Goal: Information Seeking & Learning: Learn about a topic

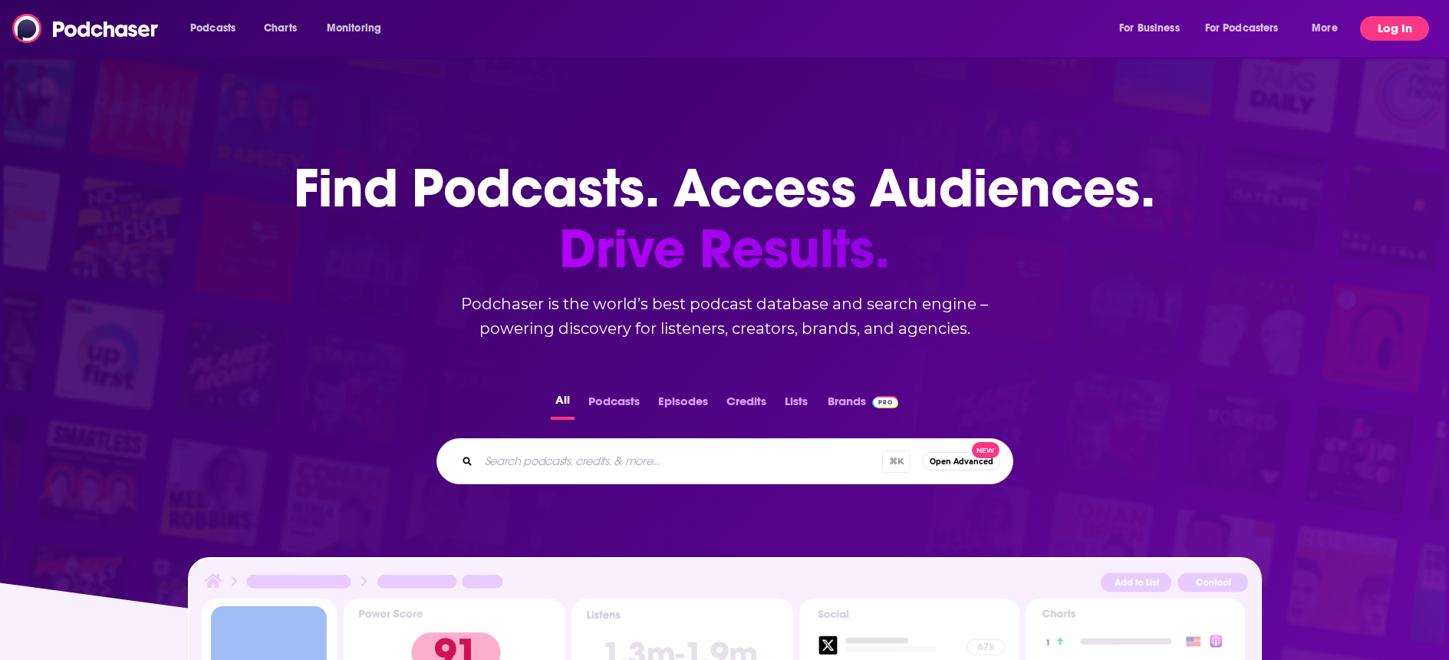
click at [1414, 33] on button "Log In" at bounding box center [1394, 28] width 69 height 25
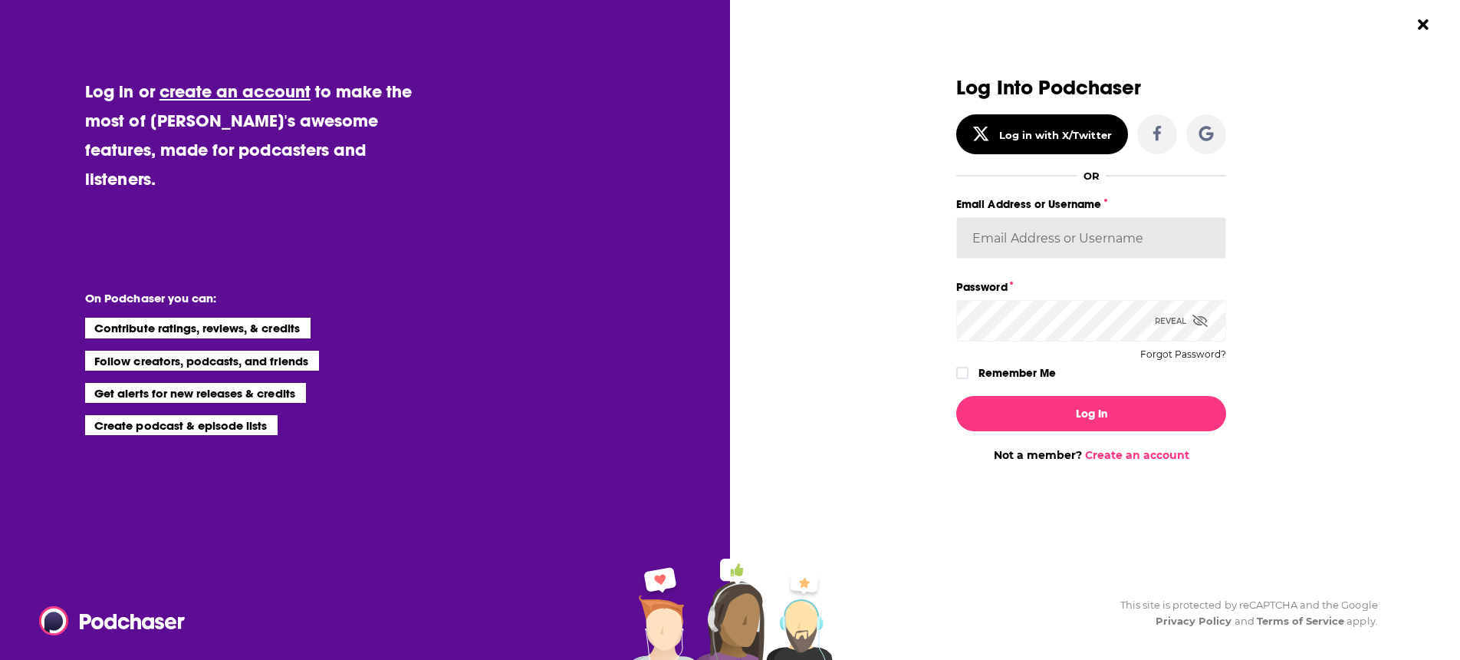
click at [993, 237] on input "Email Address or Username" at bounding box center [1092, 237] width 270 height 41
type input "TvSMediaGroup"
drag, startPoint x: 1200, startPoint y: 326, endPoint x: 1174, endPoint y: 326, distance: 26.1
click at [1200, 326] on span "Dialog" at bounding box center [1200, 321] width 15 height 15
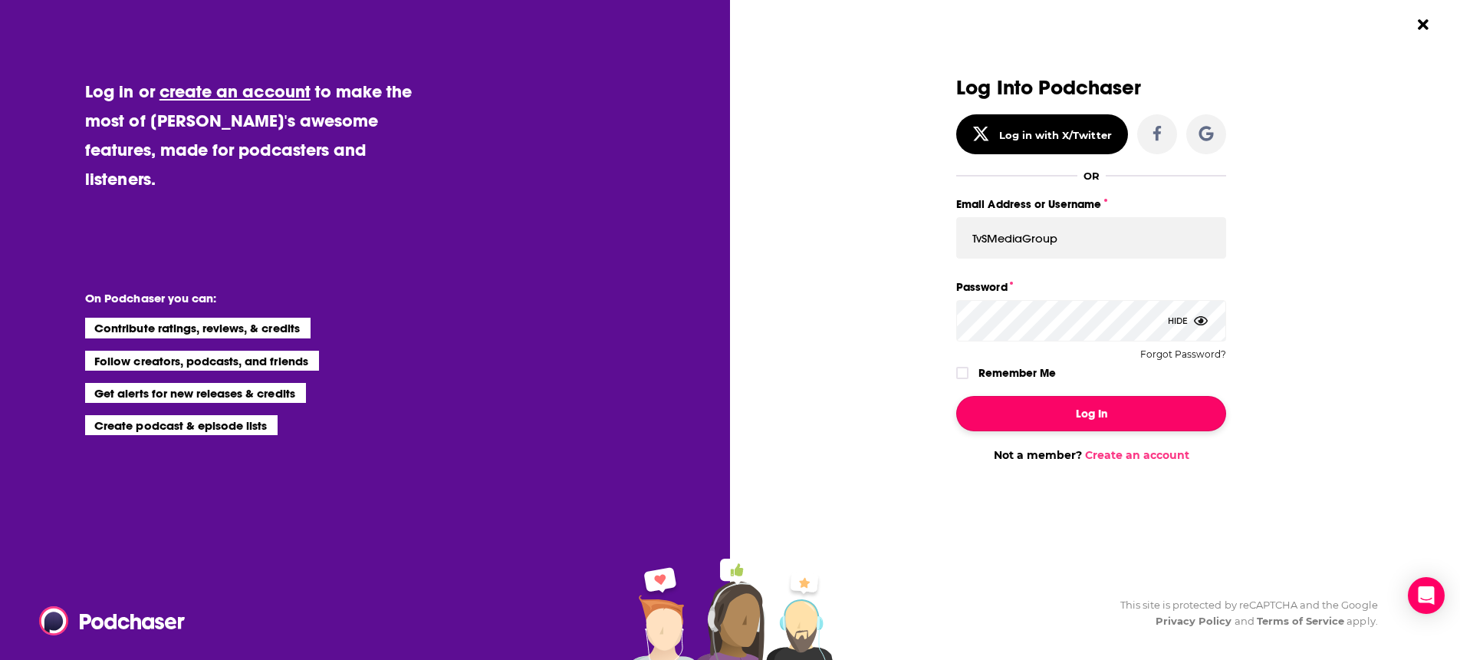
click at [1066, 409] on button "Log In" at bounding box center [1092, 413] width 270 height 35
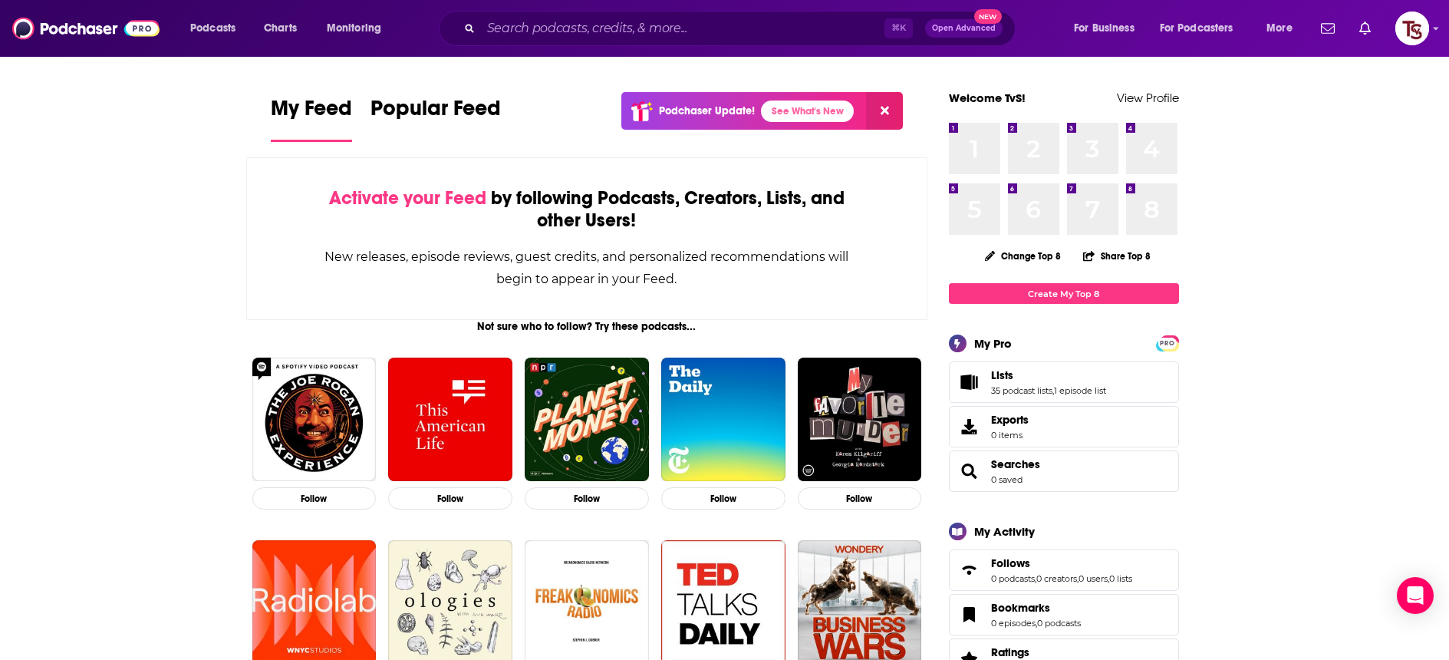
click at [561, 41] on div "⌘ K Open Advanced New" at bounding box center [727, 28] width 577 height 35
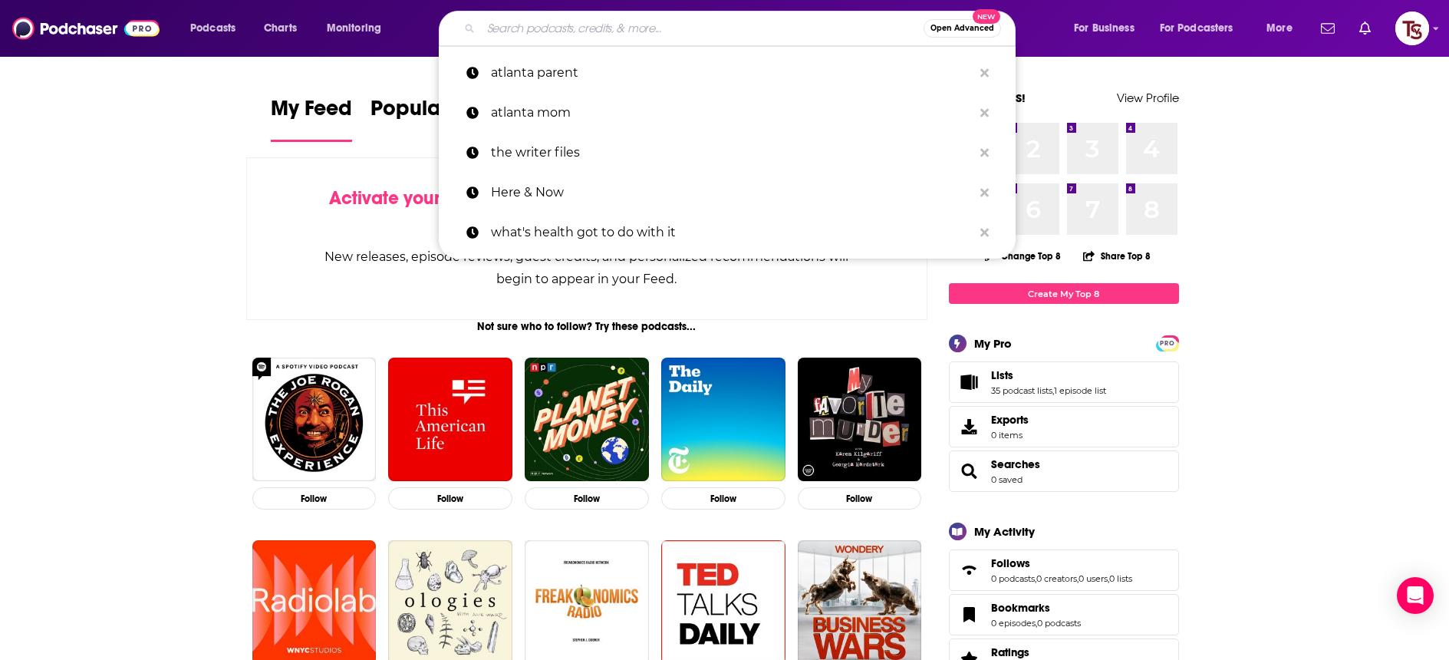
click at [561, 38] on input "Search podcasts, credits, & more..." at bounding box center [702, 28] width 443 height 25
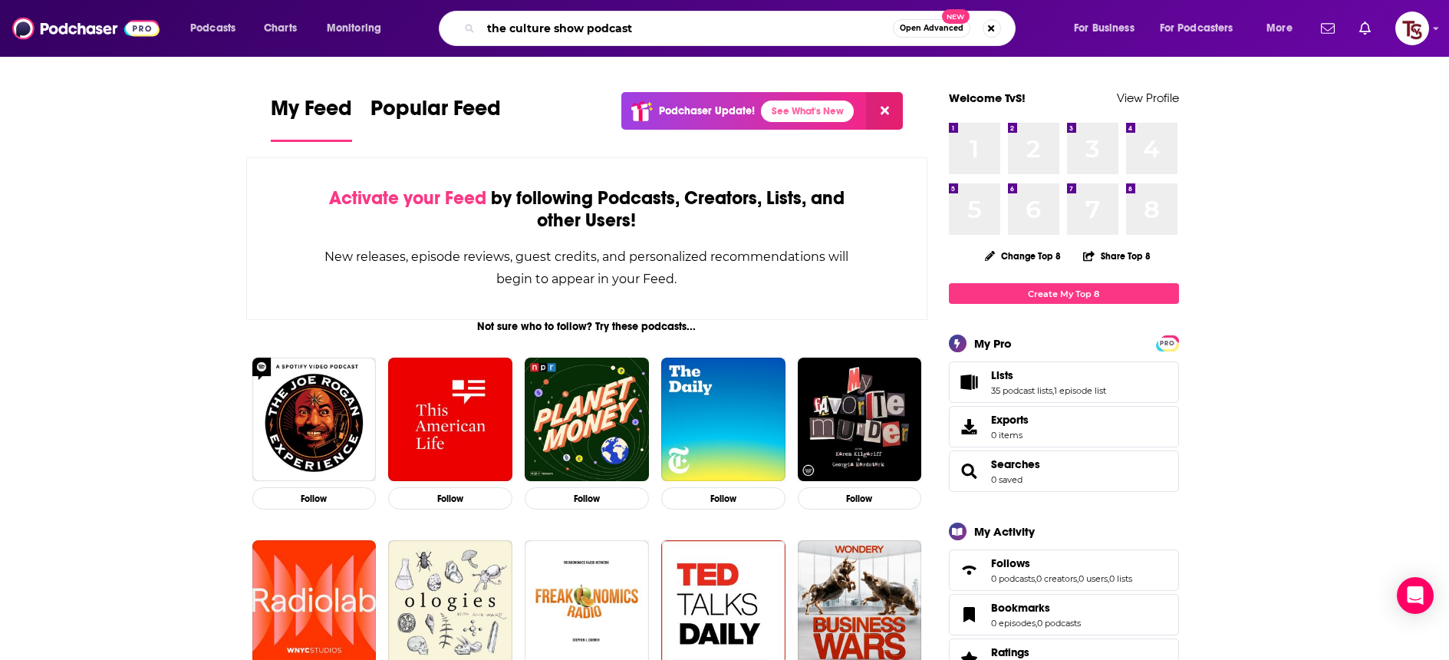
type input "the culture show podcast"
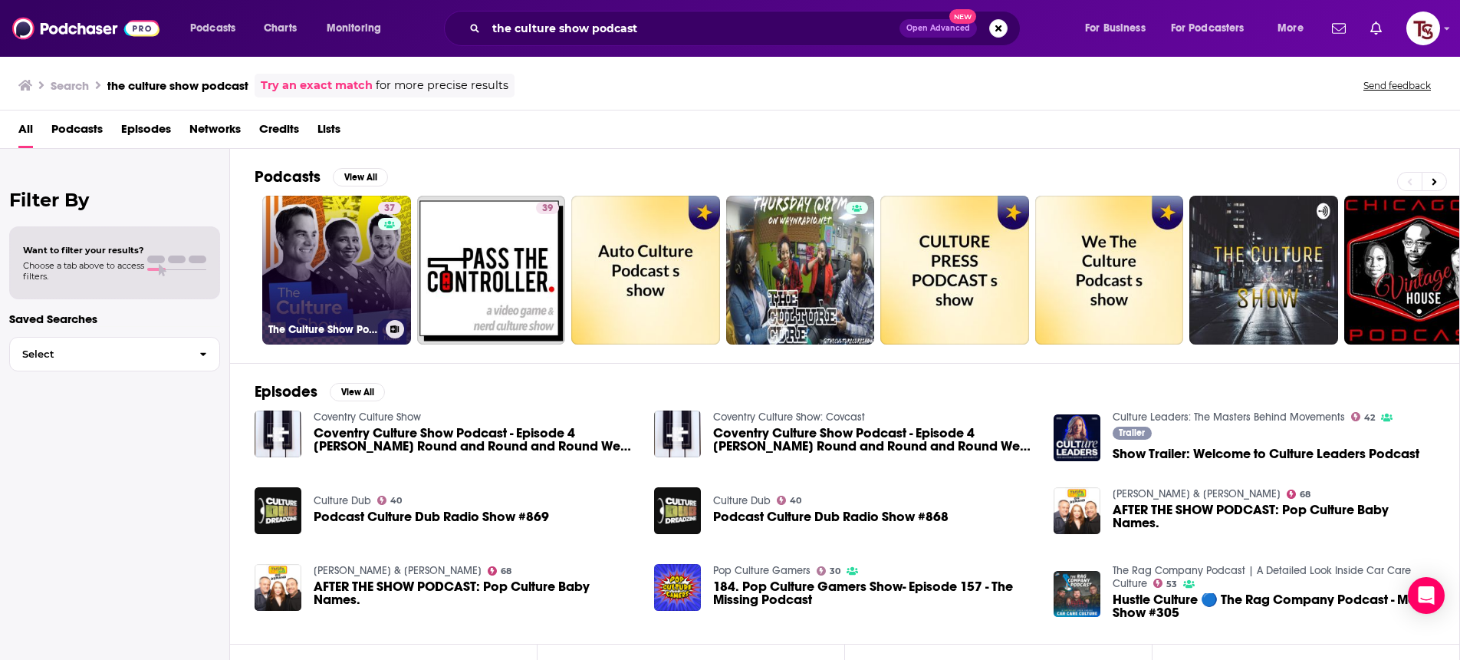
click at [340, 262] on link "37 The Culture Show Podcast" at bounding box center [336, 270] width 149 height 149
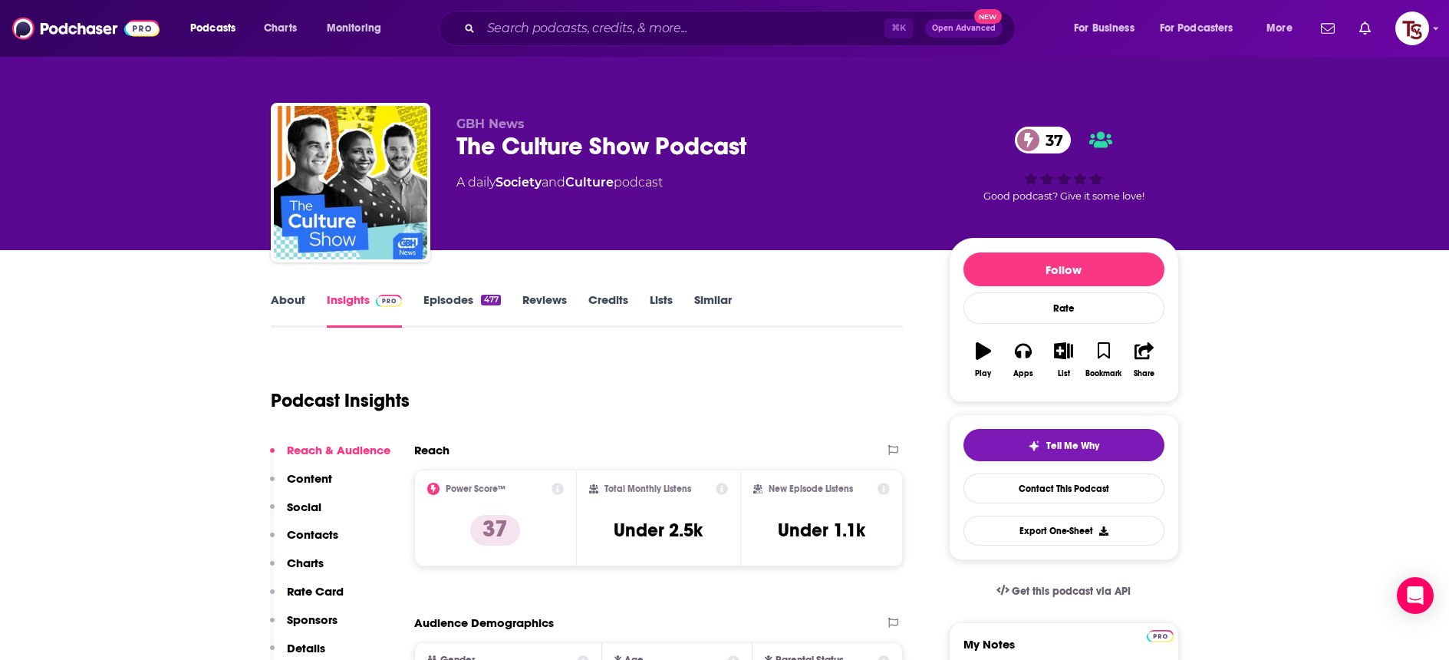
click at [281, 301] on link "About" at bounding box center [288, 309] width 35 height 35
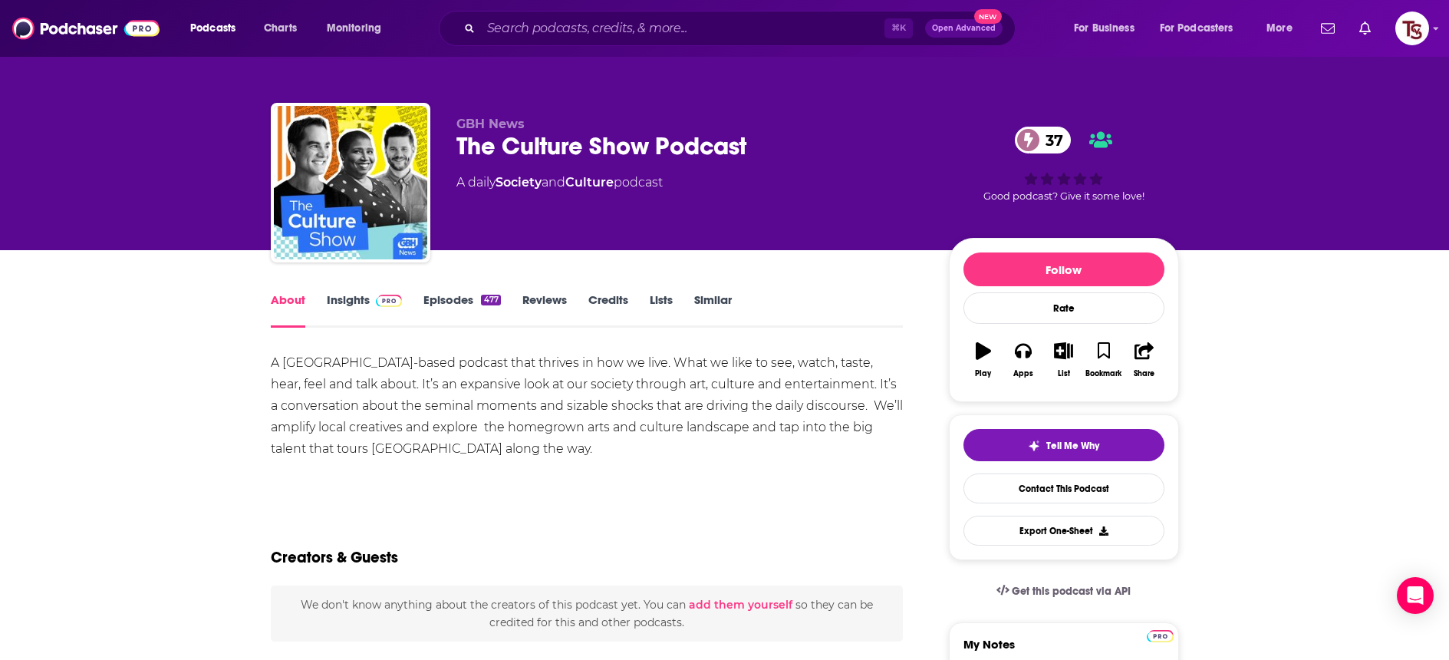
click at [460, 305] on link "Episodes 477" at bounding box center [461, 309] width 77 height 35
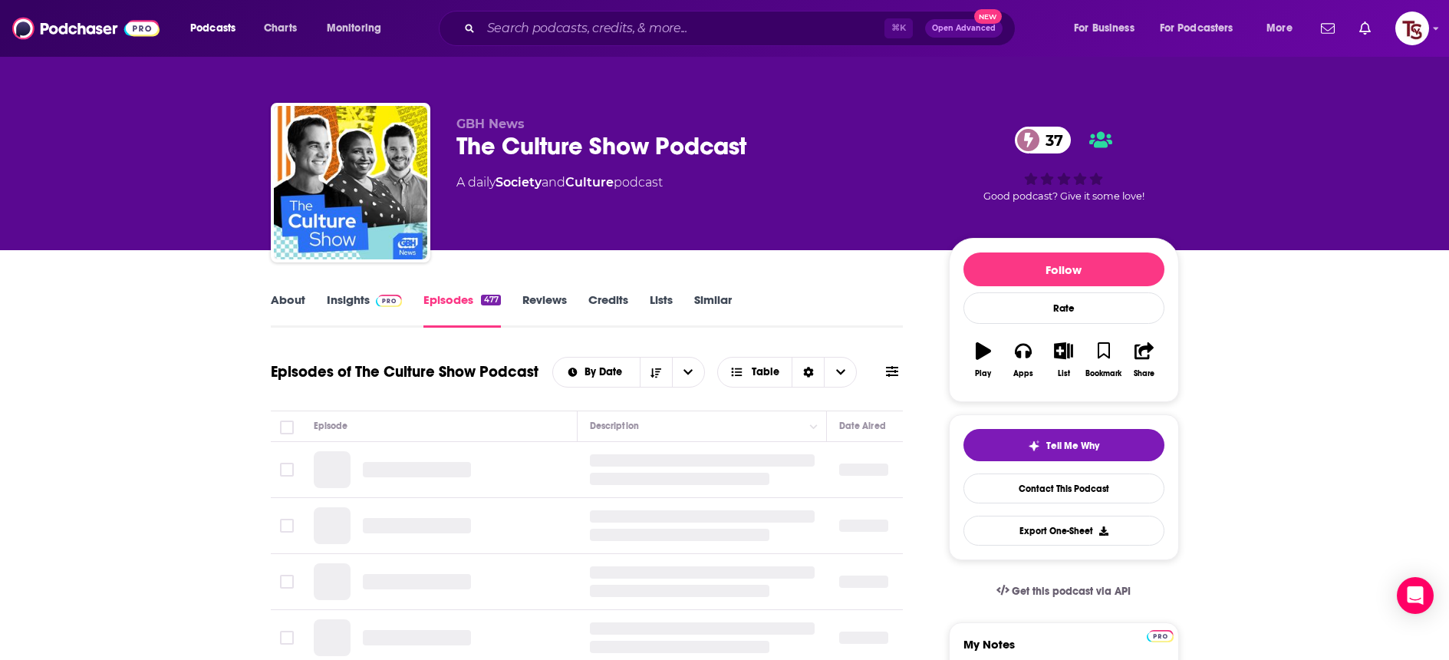
click at [352, 304] on link "Insights" at bounding box center [365, 309] width 76 height 35
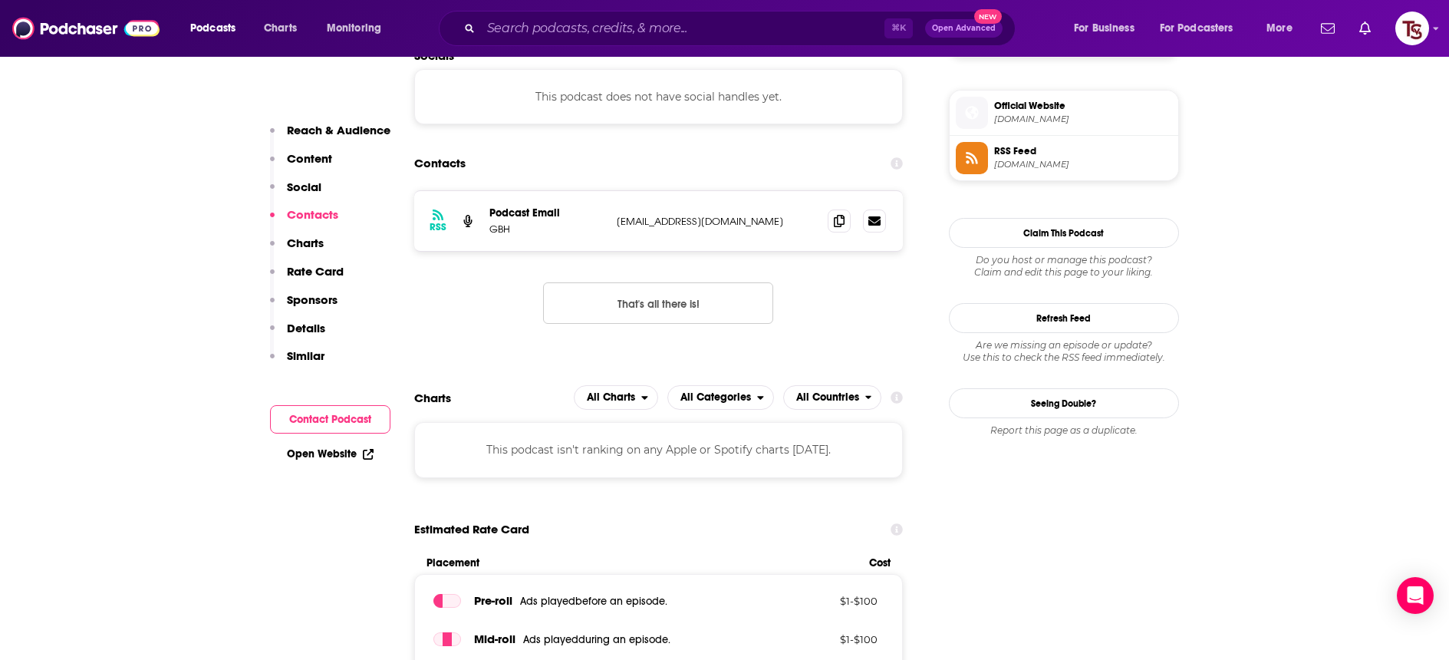
scroll to position [1125, 0]
